Goal: Use online tool/utility: Use online tool/utility

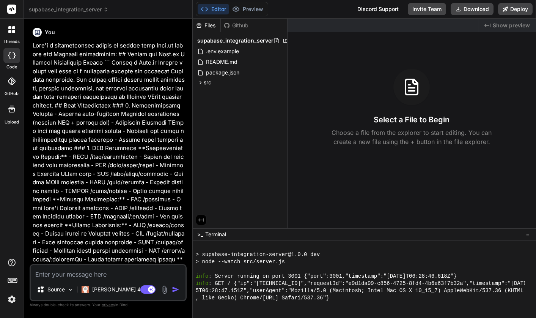
scroll to position [115, 0]
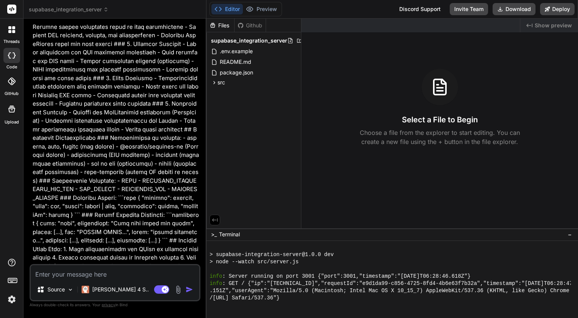
type textarea "x"
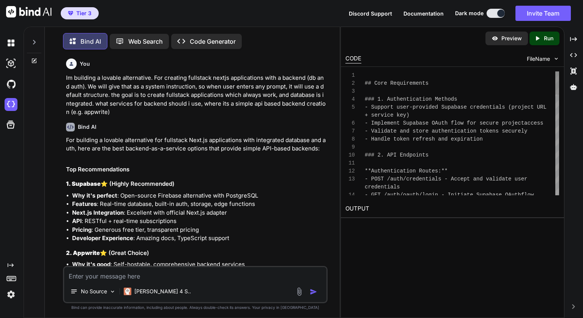
scroll to position [8, 0]
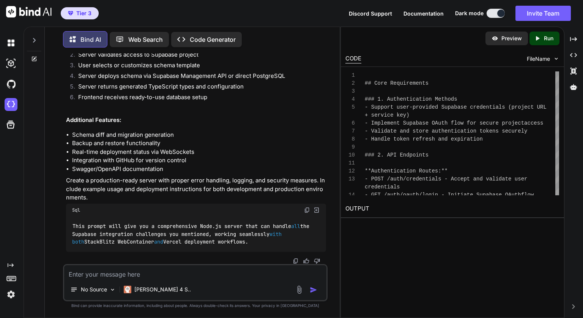
click at [29, 39] on div at bounding box center [34, 38] width 14 height 26
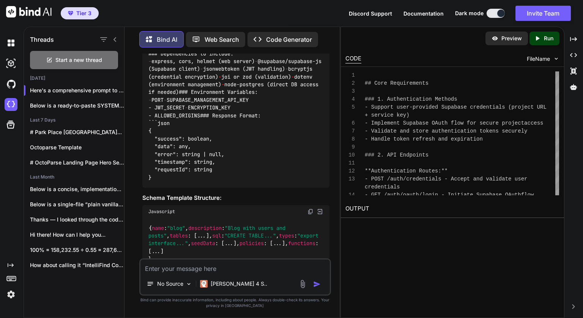
scroll to position [7563, 0]
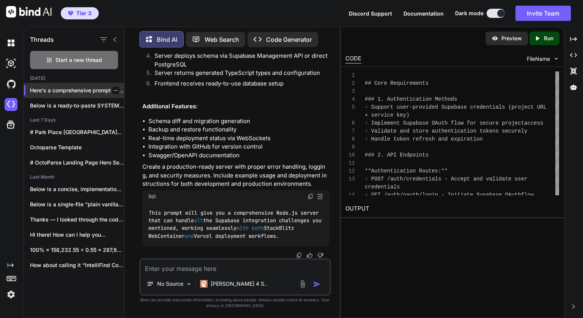
click at [115, 88] on icon "button" at bounding box center [115, 90] width 5 height 5
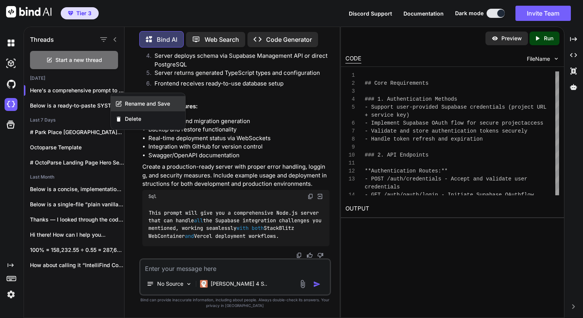
click at [135, 105] on span "Rename and Save" at bounding box center [147, 104] width 45 height 8
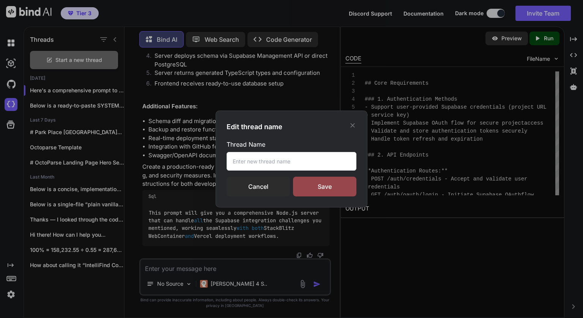
click at [260, 158] on input "text" at bounding box center [292, 161] width 130 height 19
type input "Supabase Prompt"
click at [319, 189] on div "Save" at bounding box center [324, 186] width 63 height 20
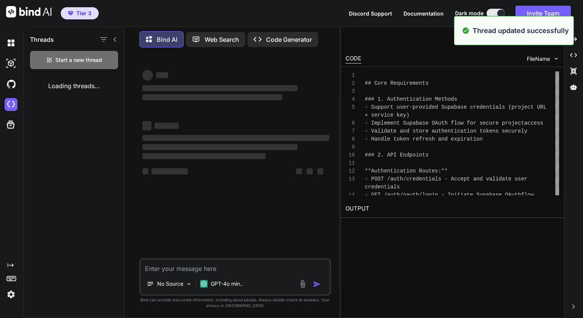
scroll to position [0, 0]
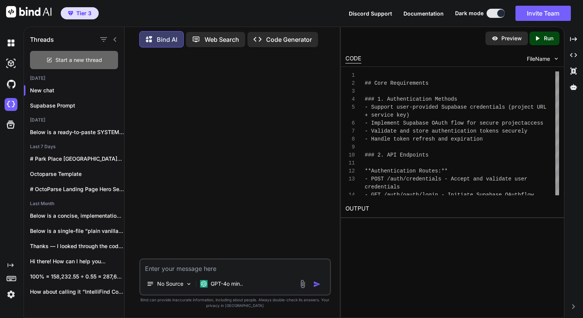
click at [69, 56] on span "Start a new thread" at bounding box center [78, 60] width 47 height 8
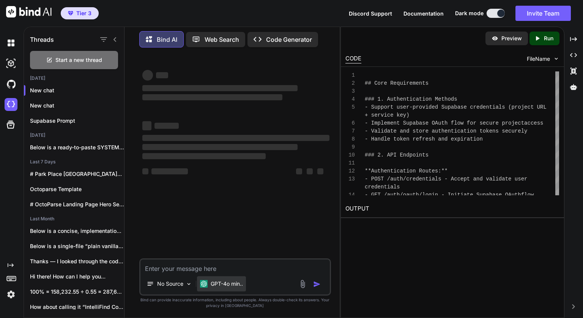
click at [225, 282] on p "GPT-4o min.." at bounding box center [227, 284] width 32 height 8
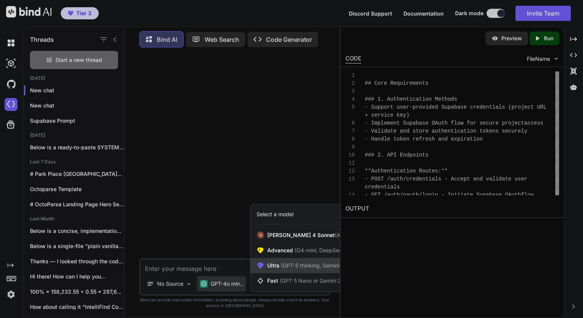
click at [265, 269] on div "Ultra (GPT-5 thinking, Gemini 2.5 Pro)" at bounding box center [312, 265] width 124 height 15
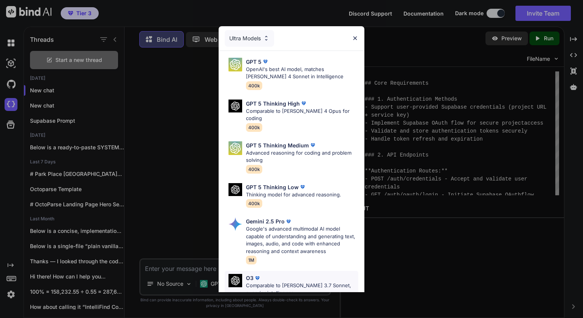
click at [278, 282] on p "Comparable to Claude 3.7 Sonnet, superior intelligence" at bounding box center [302, 289] width 112 height 15
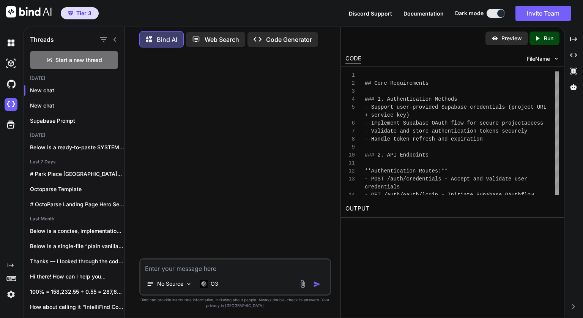
click at [249, 269] on textarea at bounding box center [234, 266] width 189 height 14
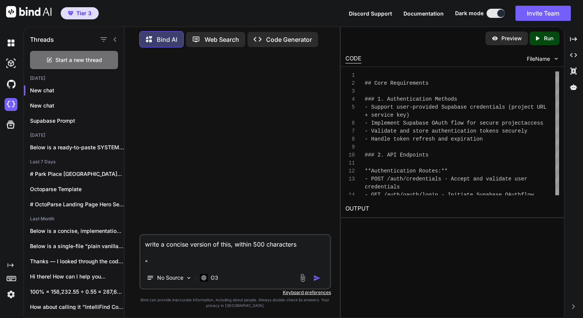
paste textarea "Included Limits - 5000 Credits per month (resets monthly, shared across the tea…"
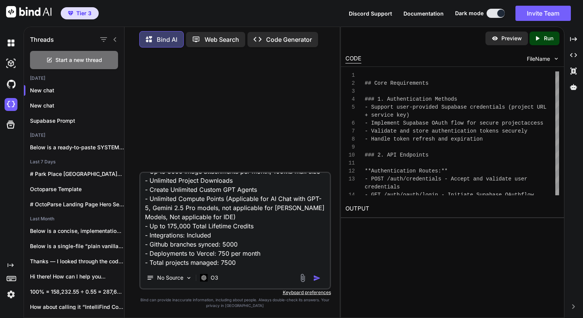
type textarea "write a concise version of this, within 500 characters "Included Limits - 5000 …"
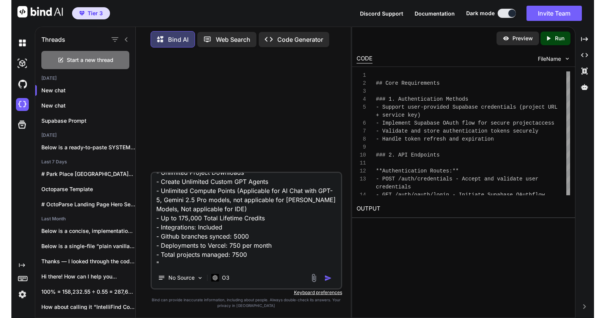
scroll to position [0, 0]
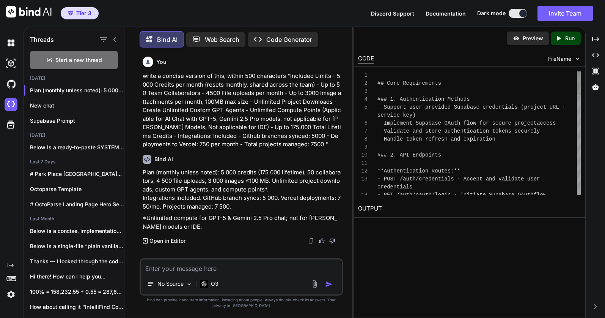
drag, startPoint x: 353, startPoint y: 140, endPoint x: 454, endPoint y: 133, distance: 102.0
click at [454, 133] on div "Threads Start a new thread Today Plan (monthly unless noted): 5 000 credi... Ne…" at bounding box center [315, 172] width 582 height 291
click at [9, 109] on img at bounding box center [11, 104] width 13 height 13
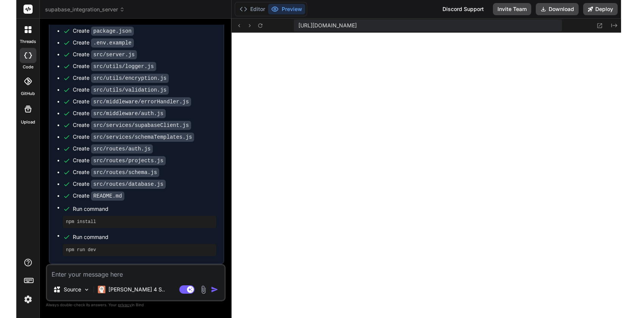
scroll to position [828, 0]
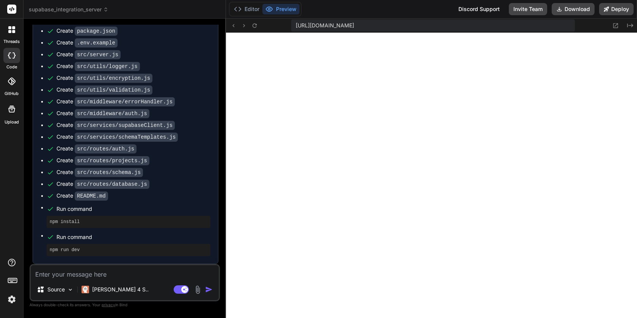
click at [67, 8] on span "supabase_integration_server" at bounding box center [69, 10] width 80 height 8
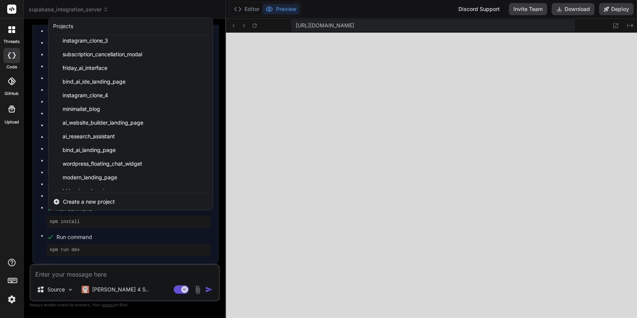
scroll to position [1242, 0]
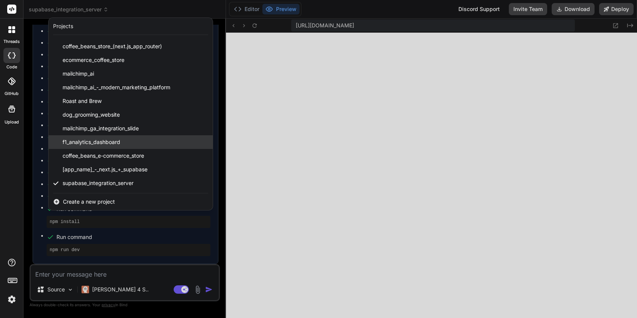
click at [132, 141] on div "f1_analytics_dashboard" at bounding box center [131, 142] width 164 height 14
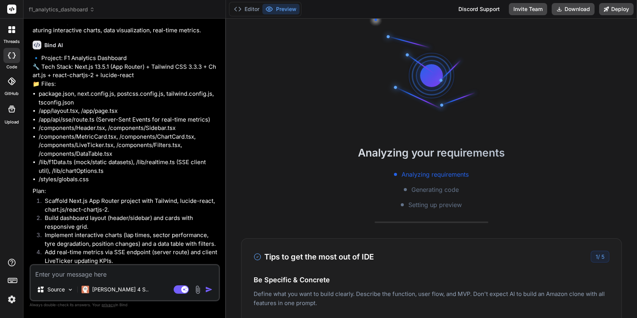
scroll to position [0, 0]
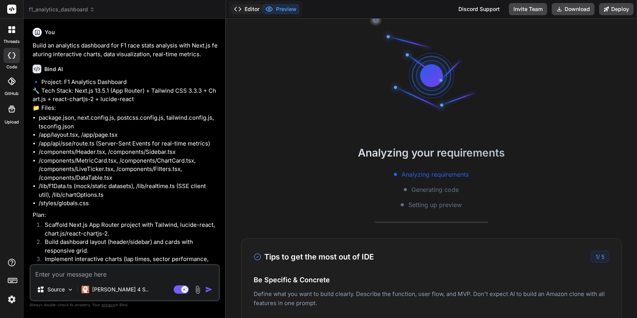
click at [247, 12] on button "Editor" at bounding box center [246, 9] width 31 height 11
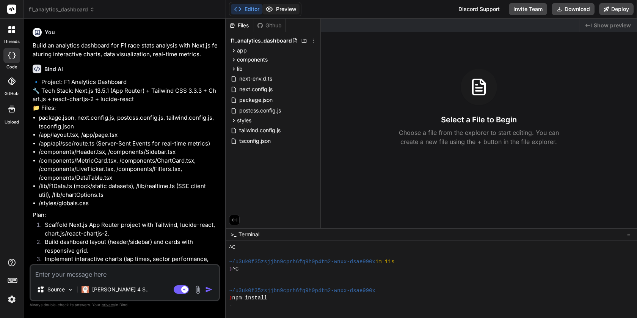
click at [289, 10] on button "Preview" at bounding box center [281, 9] width 37 height 11
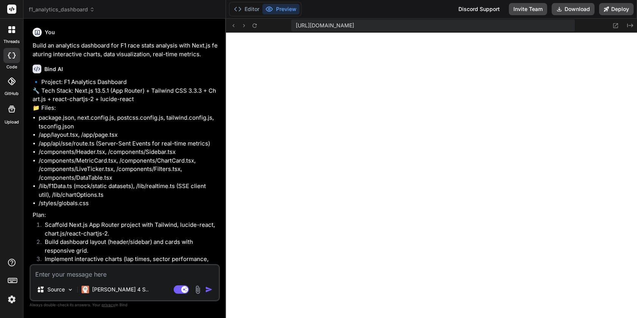
type textarea "x"
click at [256, 22] on icon at bounding box center [255, 25] width 6 height 6
click at [251, 13] on button "Editor" at bounding box center [246, 9] width 31 height 11
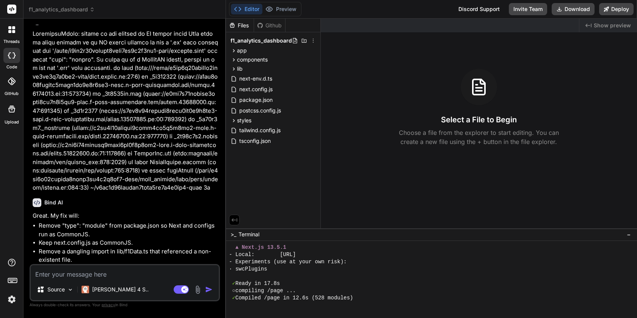
scroll to position [1054, 0]
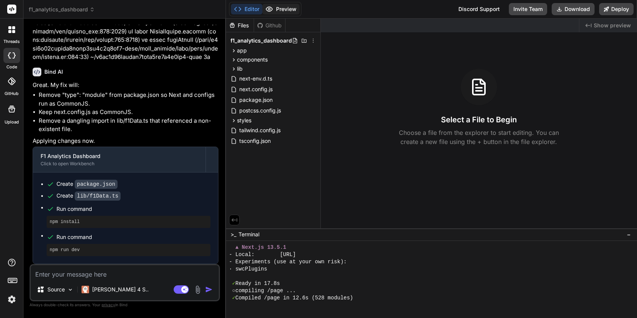
click at [280, 8] on button "Preview" at bounding box center [281, 9] width 37 height 11
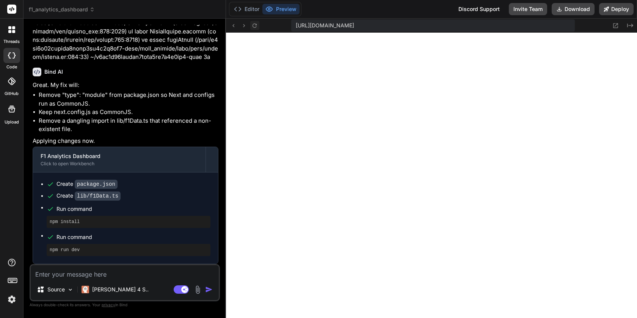
click at [254, 23] on icon at bounding box center [255, 25] width 6 height 6
click at [121, 278] on textarea at bounding box center [125, 272] width 188 height 14
type textarea "t"
type textarea "x"
type textarea "th"
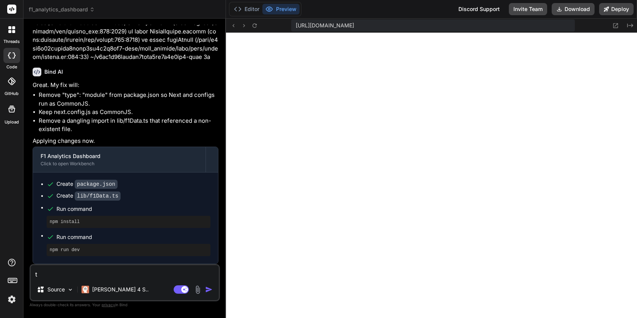
type textarea "x"
type textarea "the"
type textarea "x"
type textarea "the"
type textarea "x"
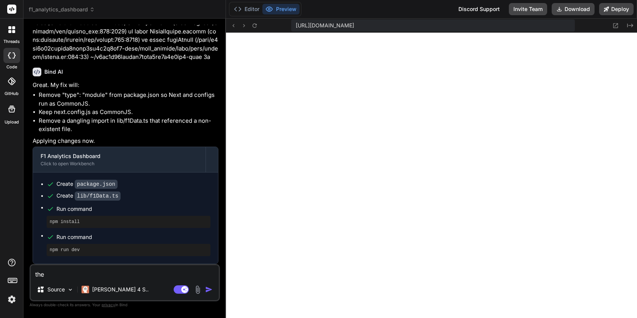
type textarea "the c"
type textarea "x"
type textarea "the cs"
type textarea "x"
type textarea "the css"
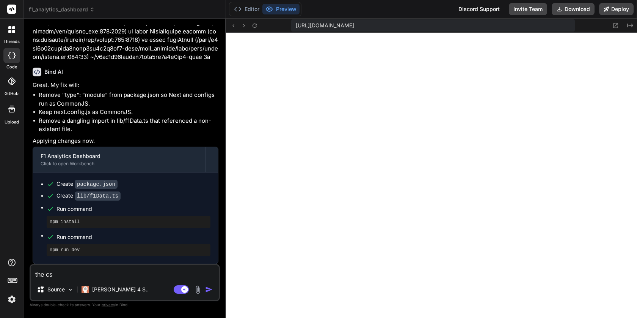
type textarea "x"
type textarea "the css"
type textarea "x"
type textarea "the css i"
type textarea "x"
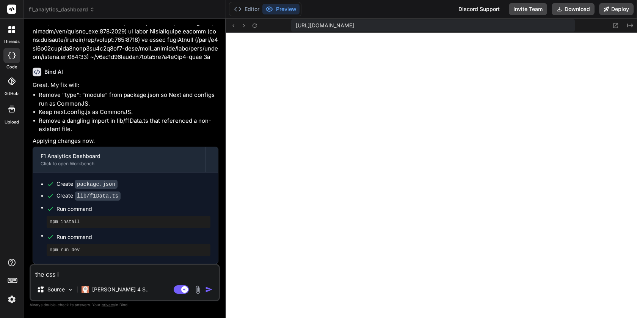
type textarea "the css is"
type textarea "x"
type textarea "the css is"
type textarea "x"
type textarea "the css is n"
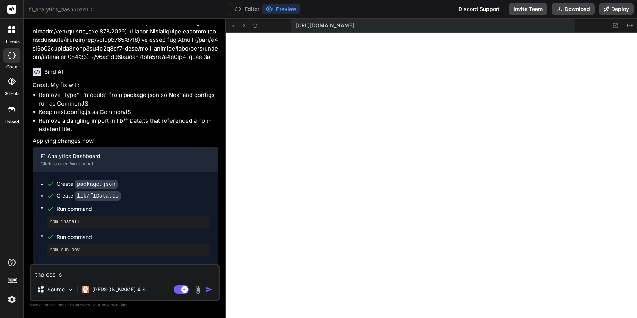
type textarea "x"
type textarea "the css is no"
type textarea "x"
type textarea "the css is not"
type textarea "x"
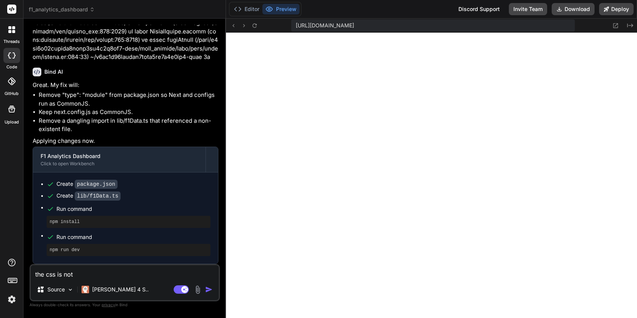
type textarea "the css is not"
type textarea "x"
type textarea "the css is not l"
type textarea "x"
type textarea "the css is not lo"
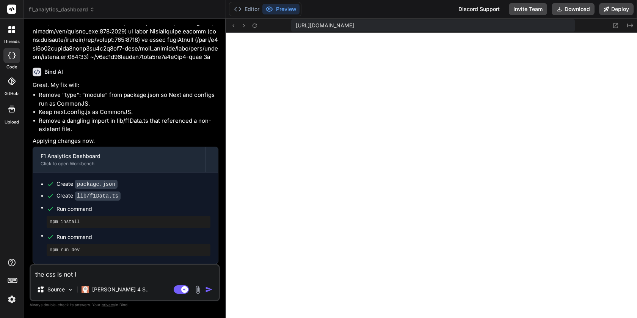
type textarea "x"
type textarea "the css is not log"
type textarea "x"
type textarea "the css is not loga"
type textarea "x"
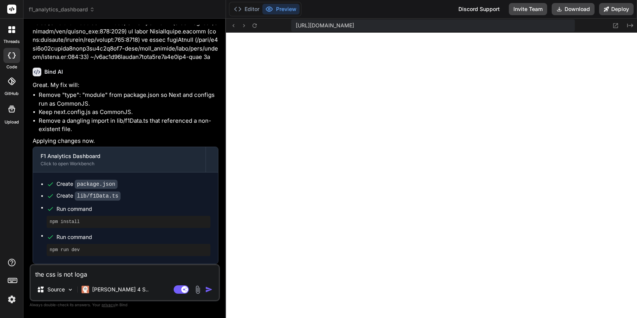
type textarea "the css is not log"
type textarea "x"
type textarea "the css is not lo"
type textarea "x"
type textarea "the css is not loa"
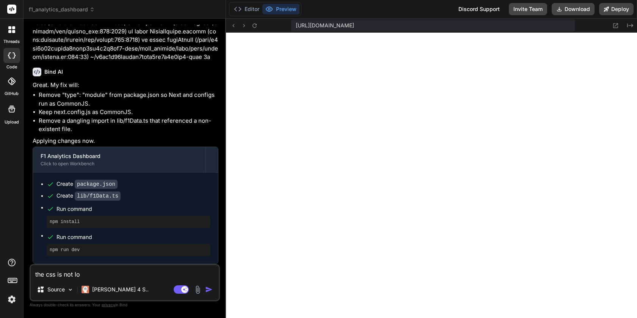
type textarea "x"
type textarea "the css is not load"
type textarea "x"
type textarea "the css is not loadi"
type textarea "x"
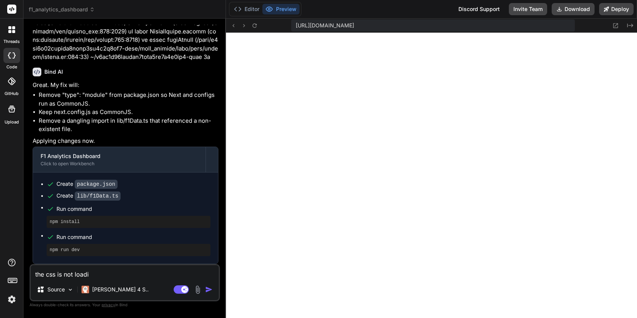
type textarea "the css is not loadin"
type textarea "x"
type textarea "the css is not loading"
type textarea "x"
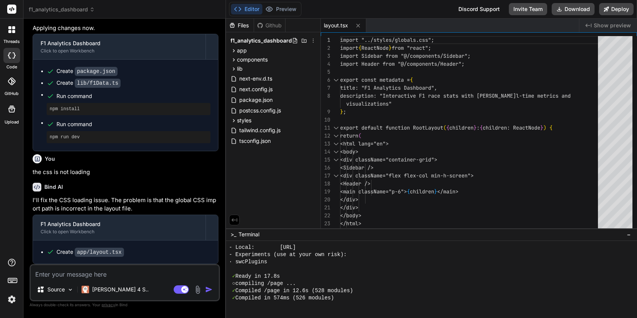
scroll to position [439, 0]
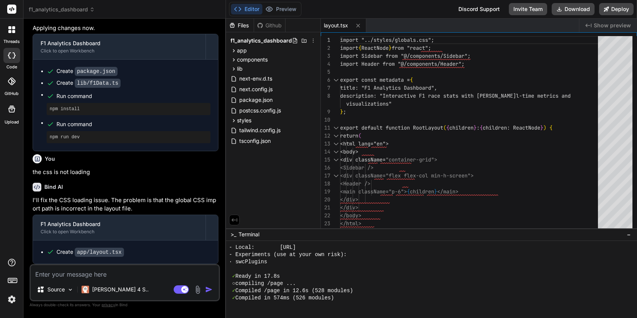
type textarea "x"
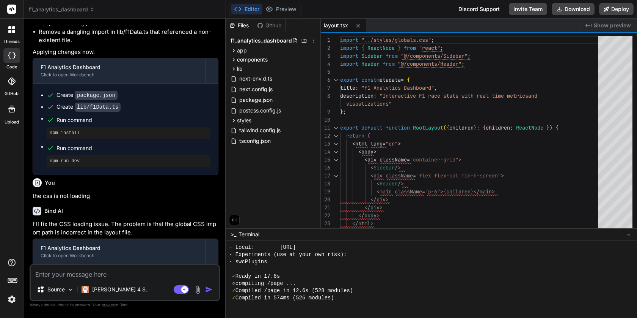
scroll to position [1167, 0]
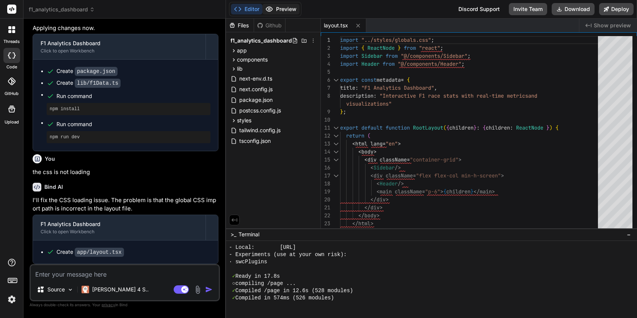
click at [278, 12] on button "Preview" at bounding box center [281, 9] width 37 height 11
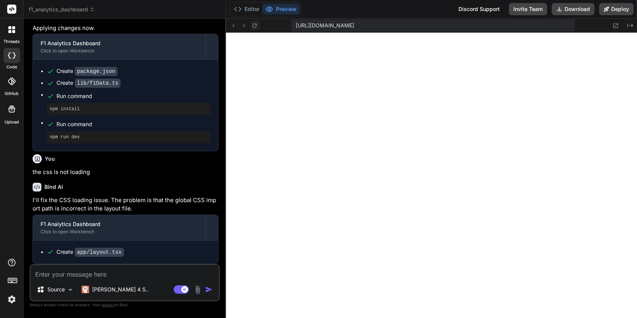
click at [257, 28] on icon at bounding box center [255, 25] width 6 height 6
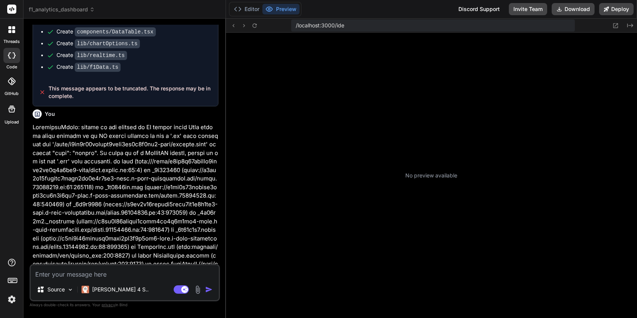
scroll to position [86, 0]
type textarea "x"
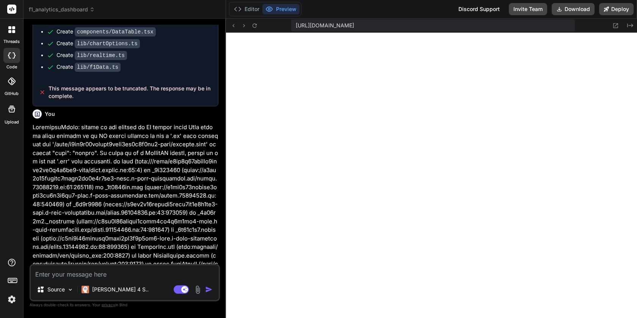
scroll to position [238, 0]
